Goal: Information Seeking & Learning: Find specific fact

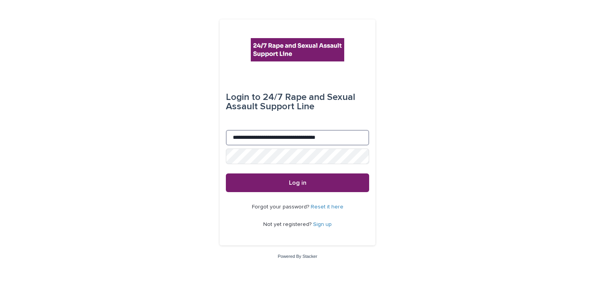
click at [237, 137] on input "**********" at bounding box center [297, 138] width 143 height 16
type input "**********"
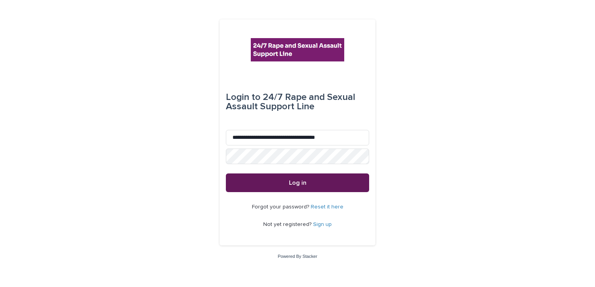
click at [304, 181] on span "Log in" at bounding box center [298, 183] width 18 height 6
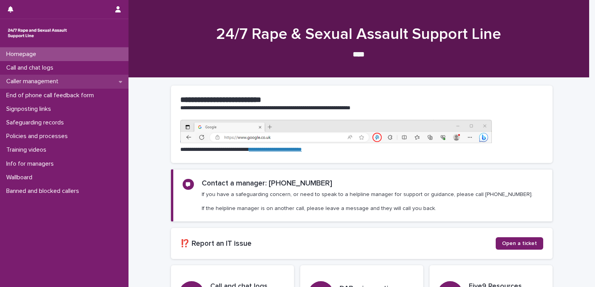
click at [47, 81] on p "Caller management" at bounding box center [34, 81] width 62 height 7
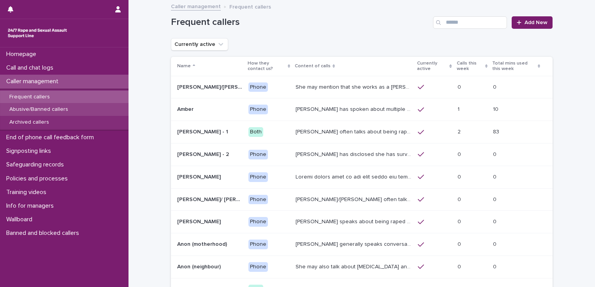
click at [47, 108] on p "Abusive/Banned callers" at bounding box center [38, 109] width 71 height 7
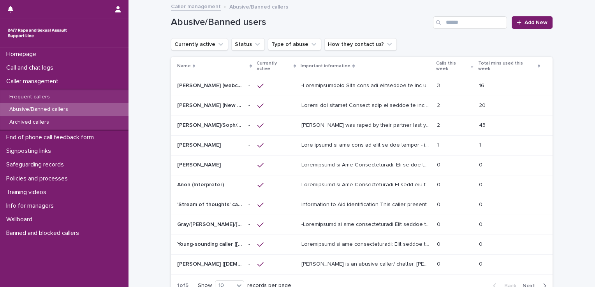
click at [525, 283] on span "Next" at bounding box center [531, 285] width 17 height 5
click at [526, 283] on span "Next" at bounding box center [531, 285] width 17 height 5
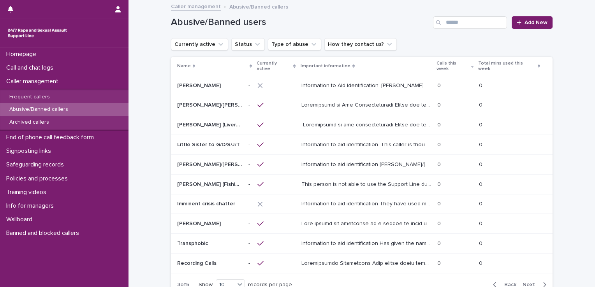
click at [525, 282] on span "Next" at bounding box center [531, 284] width 17 height 5
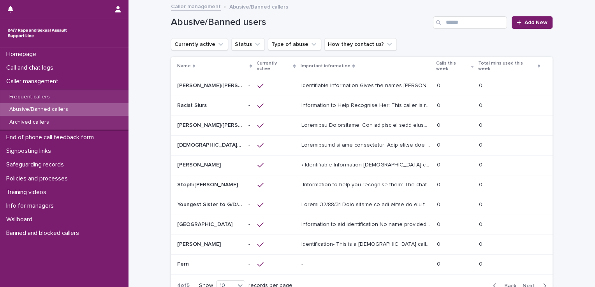
click at [524, 283] on span "Next" at bounding box center [531, 285] width 17 height 5
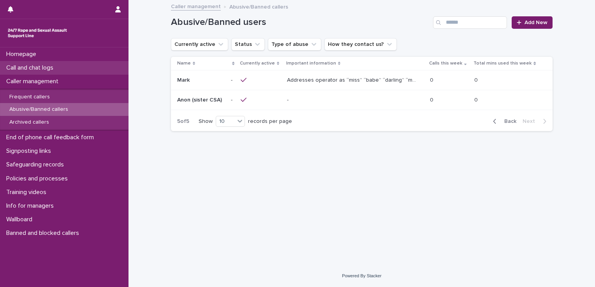
click at [37, 66] on p "Call and chat logs" at bounding box center [31, 67] width 56 height 7
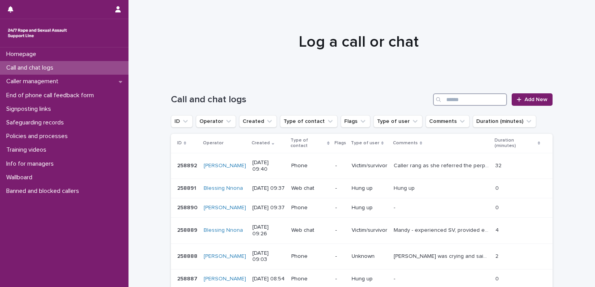
click at [458, 96] on input "Search" at bounding box center [470, 99] width 74 height 12
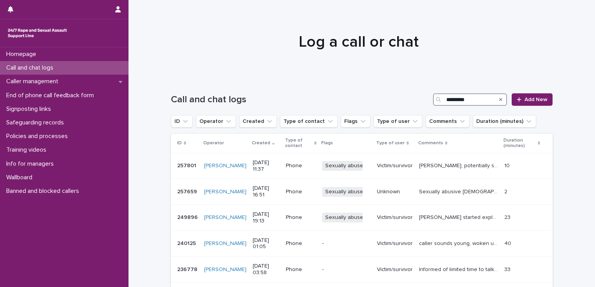
type input "*********"
click at [499, 100] on icon "Search" at bounding box center [500, 99] width 3 height 3
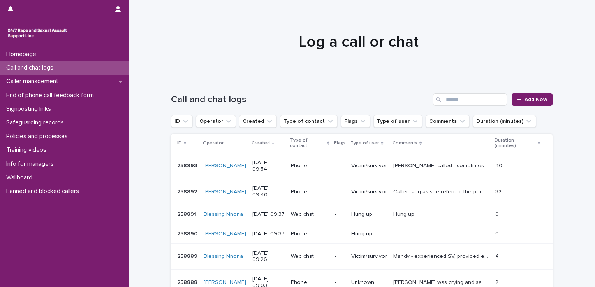
click at [389, 65] on div at bounding box center [358, 39] width 461 height 78
click at [67, 192] on p "Banned and blocked callers" at bounding box center [44, 191] width 82 height 7
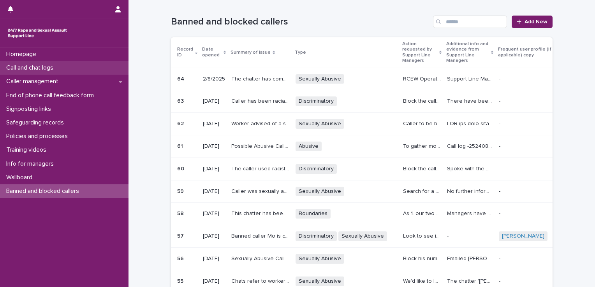
click at [45, 66] on p "Call and chat logs" at bounding box center [31, 67] width 56 height 7
